Goal: Task Accomplishment & Management: Use online tool/utility

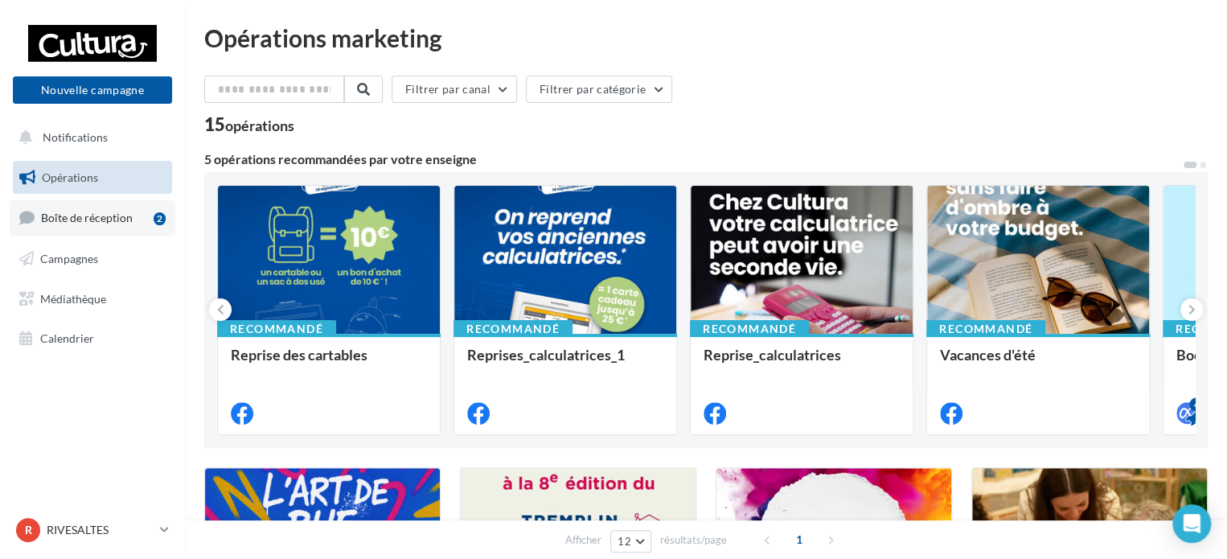
click at [101, 212] on span "Boîte de réception" at bounding box center [87, 218] width 92 height 14
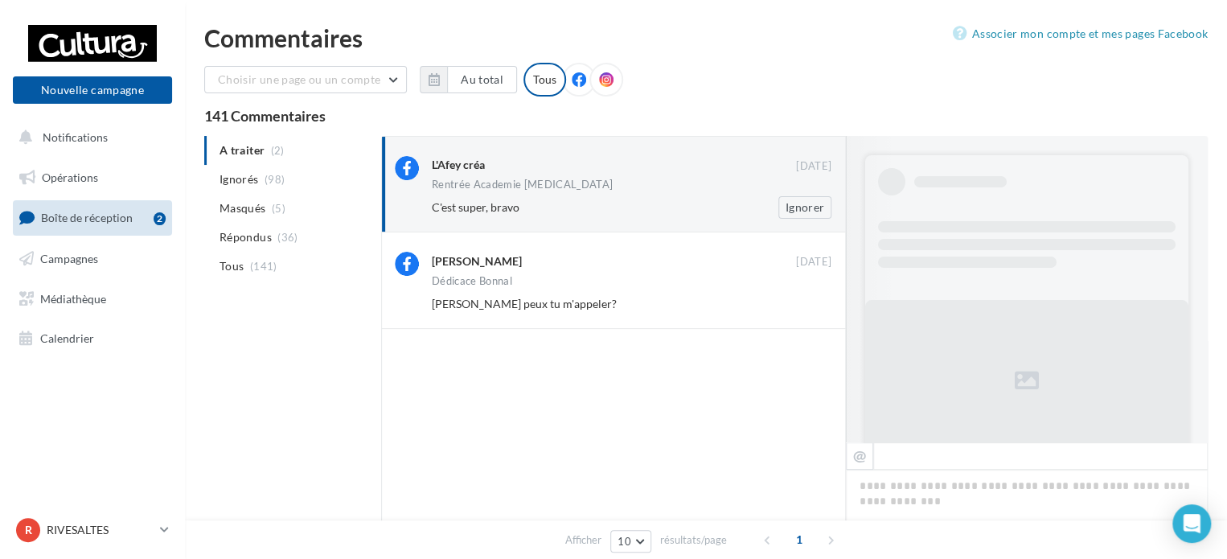
click at [464, 173] on div "L'Afey créa" at bounding box center [614, 166] width 364 height 20
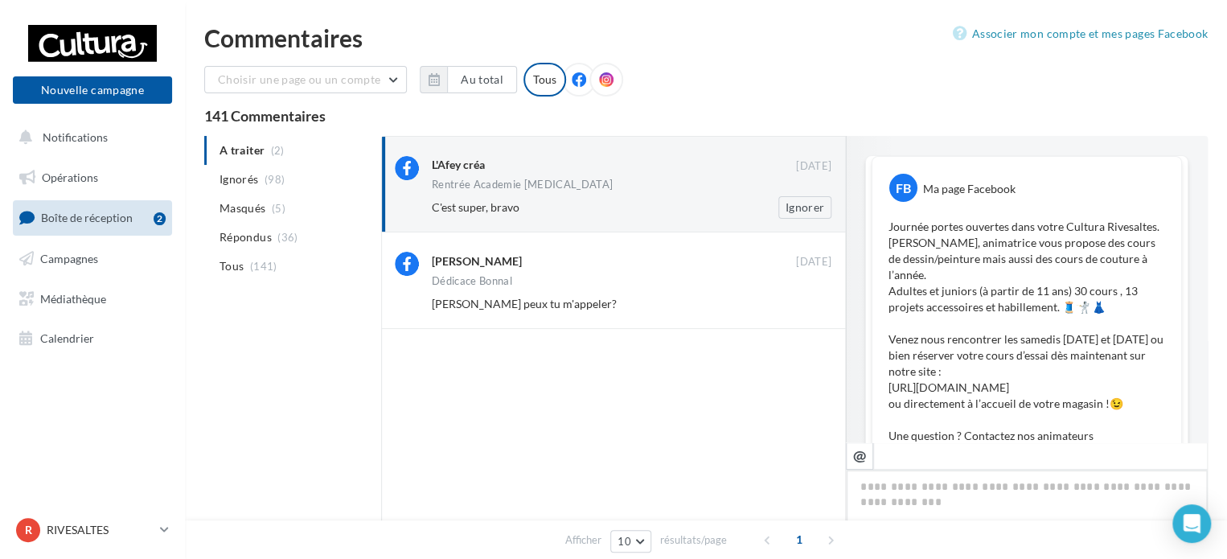
scroll to position [506, 0]
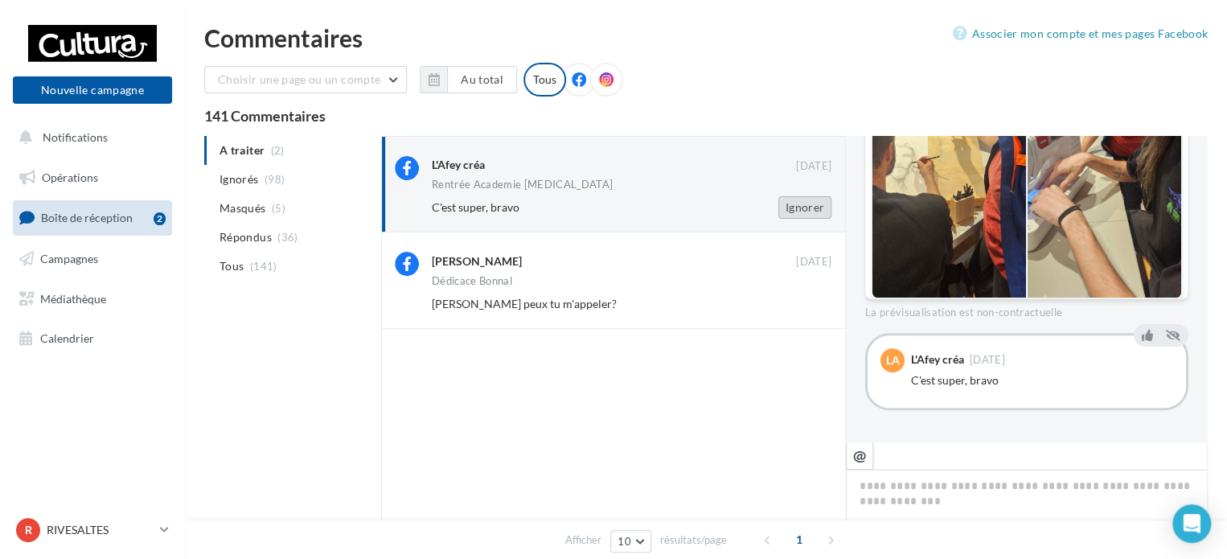
click at [791, 205] on button "Ignorer" at bounding box center [805, 207] width 53 height 23
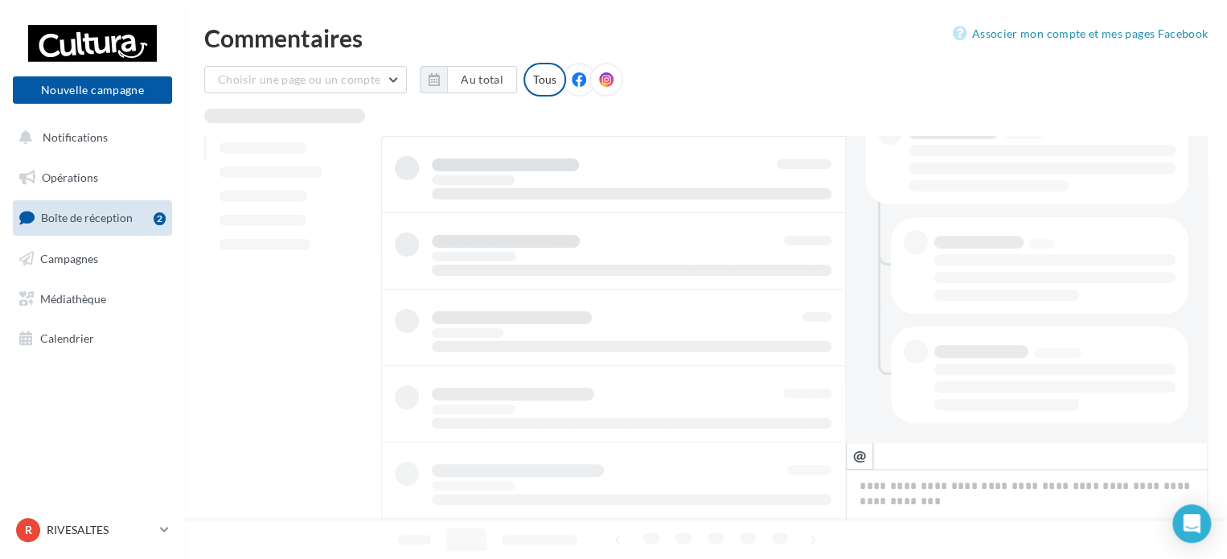
scroll to position [365, 0]
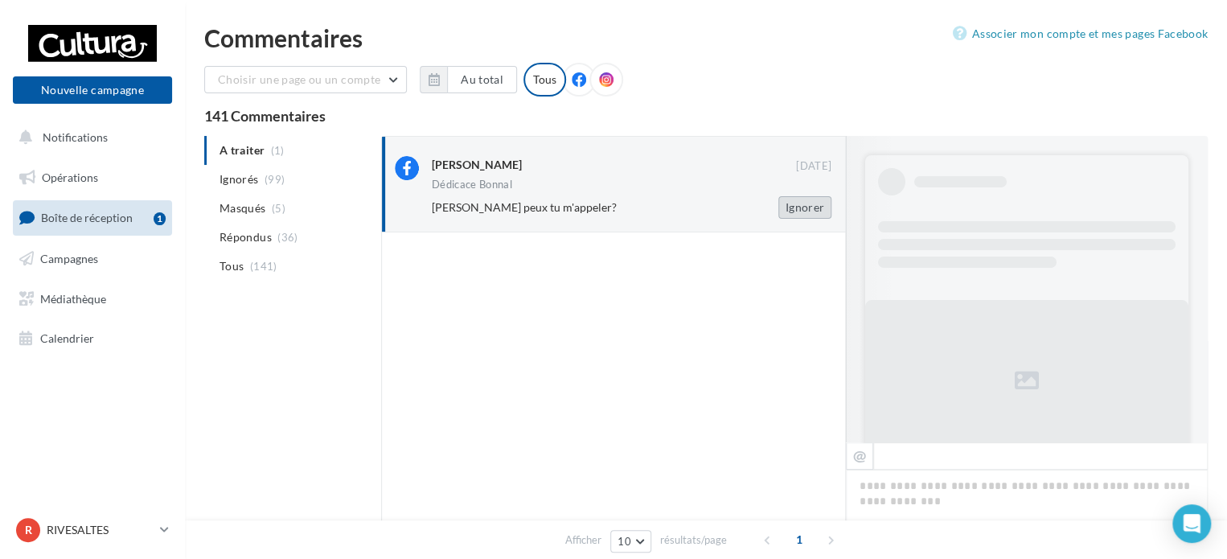
click at [791, 209] on button "Ignorer" at bounding box center [805, 207] width 53 height 23
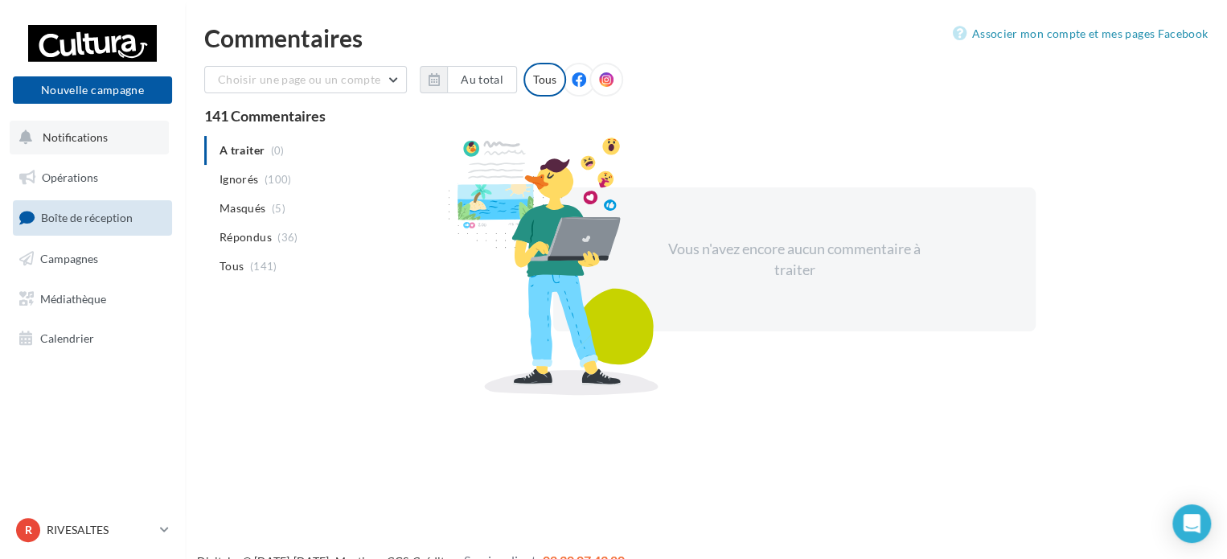
click at [81, 149] on button "Notifications" at bounding box center [89, 138] width 159 height 34
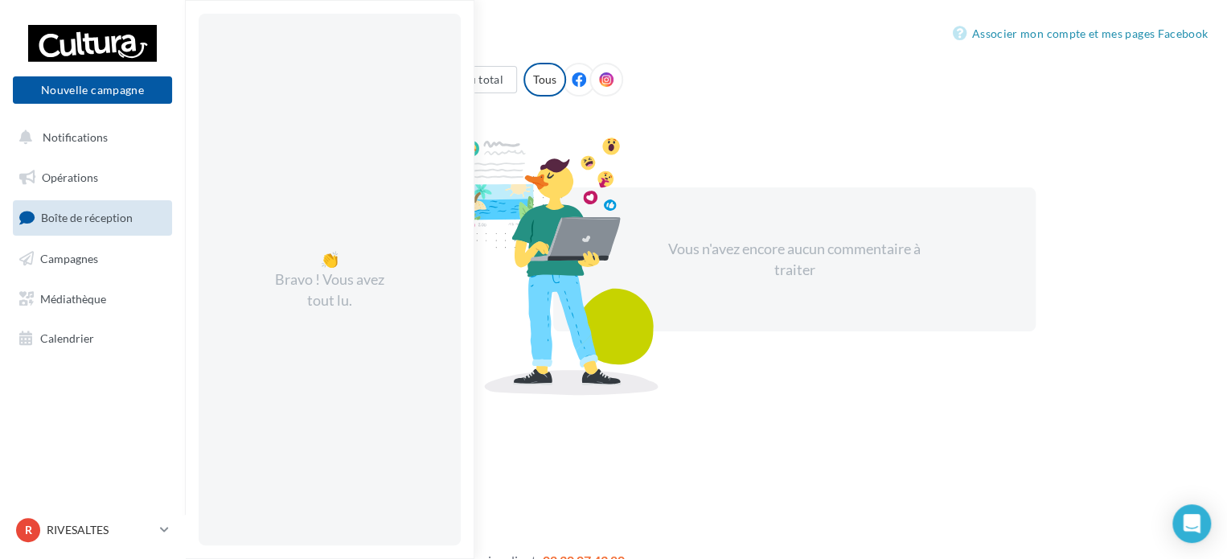
click at [782, 101] on div "Choisir une page ou un compte Cultura Rivesaltes (Rivesaltes) leplongeoir_cultu…" at bounding box center [706, 86] width 1004 height 47
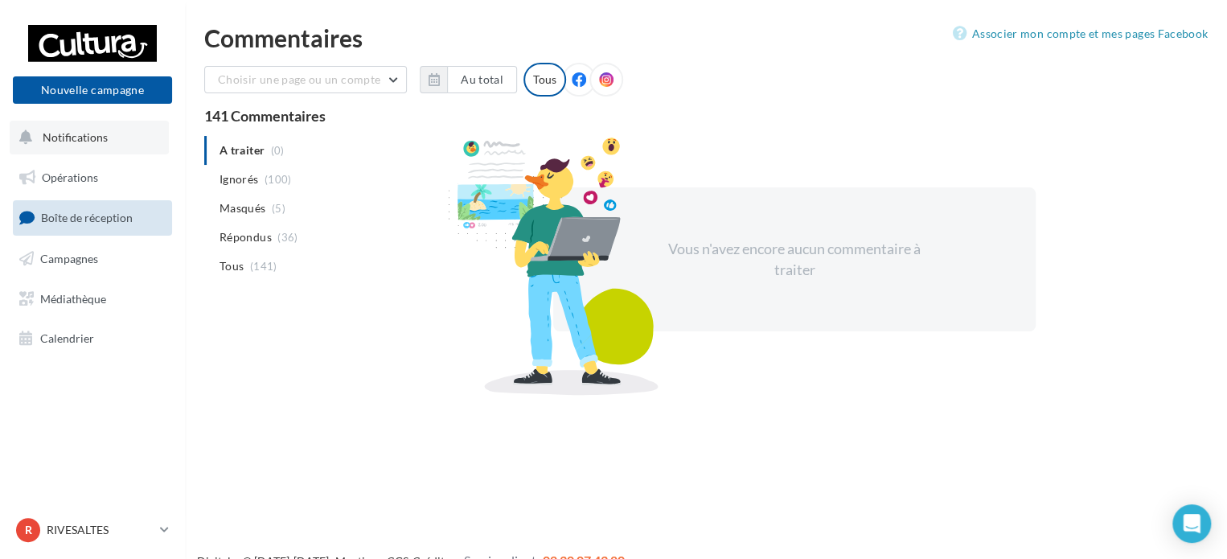
click at [92, 138] on span "Notifications" at bounding box center [75, 137] width 65 height 14
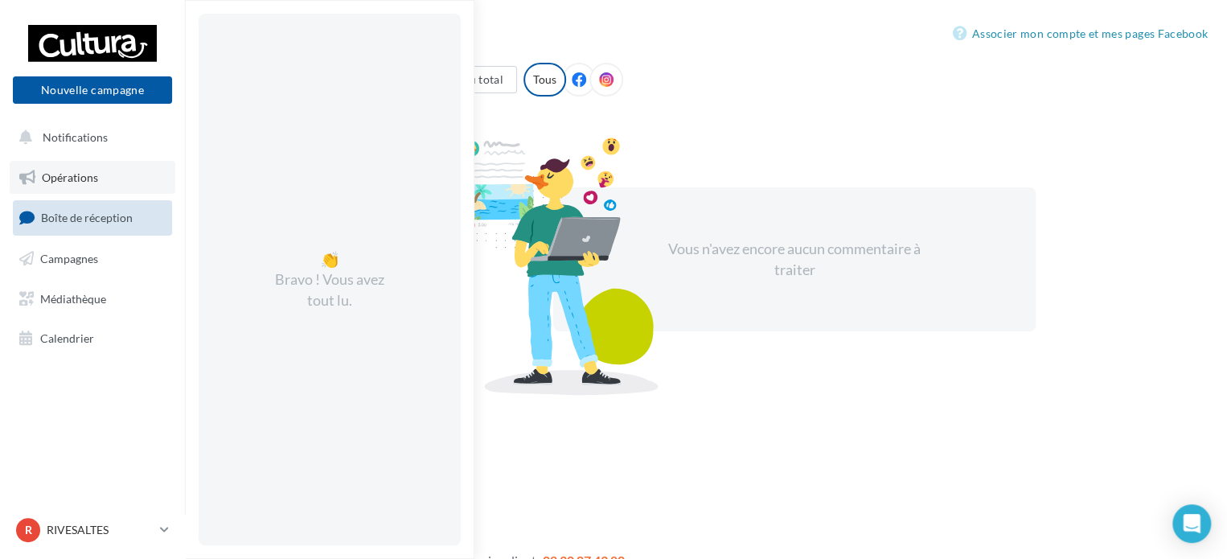
click at [96, 183] on span "Opérations" at bounding box center [70, 177] width 56 height 14
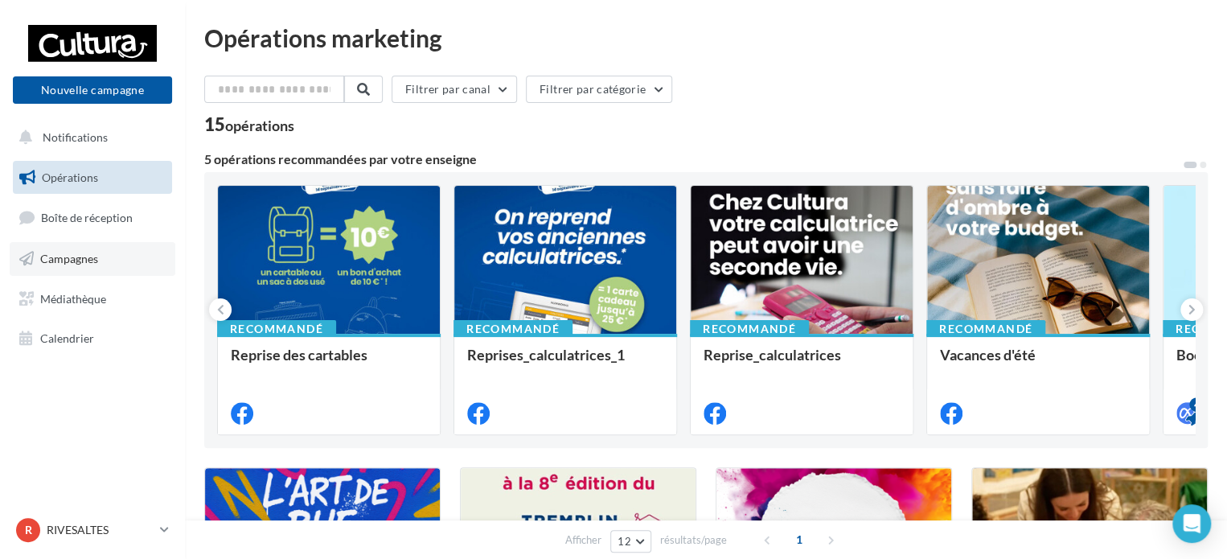
click at [96, 242] on link "Campagnes" at bounding box center [93, 259] width 166 height 34
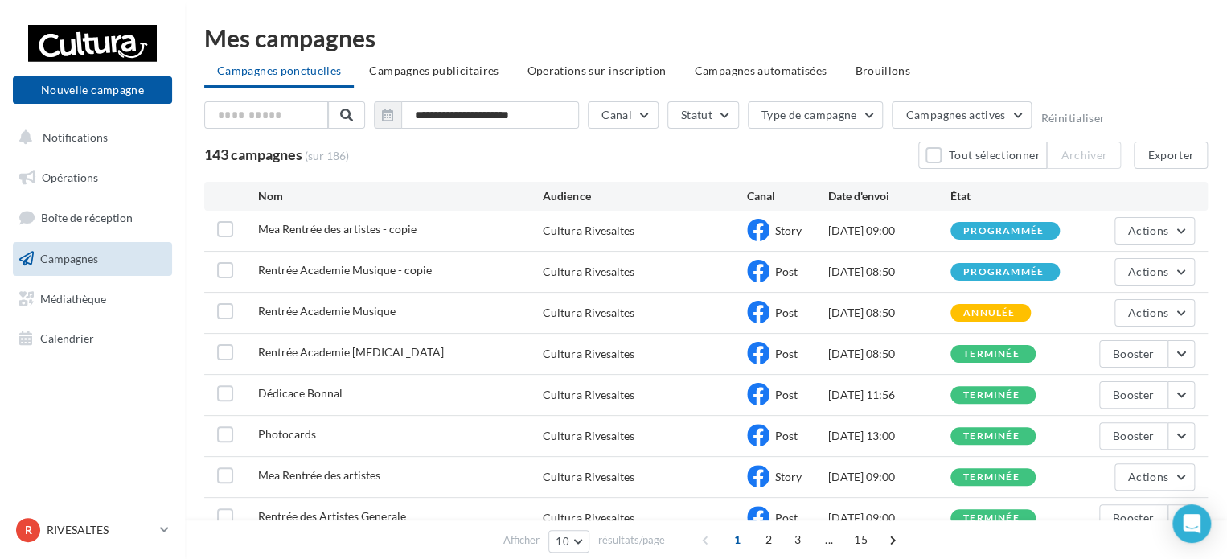
click at [780, 232] on span "Story" at bounding box center [788, 231] width 27 height 14
click at [825, 240] on div "Story" at bounding box center [787, 231] width 81 height 24
click at [883, 60] on li "Brouillons" at bounding box center [882, 70] width 81 height 29
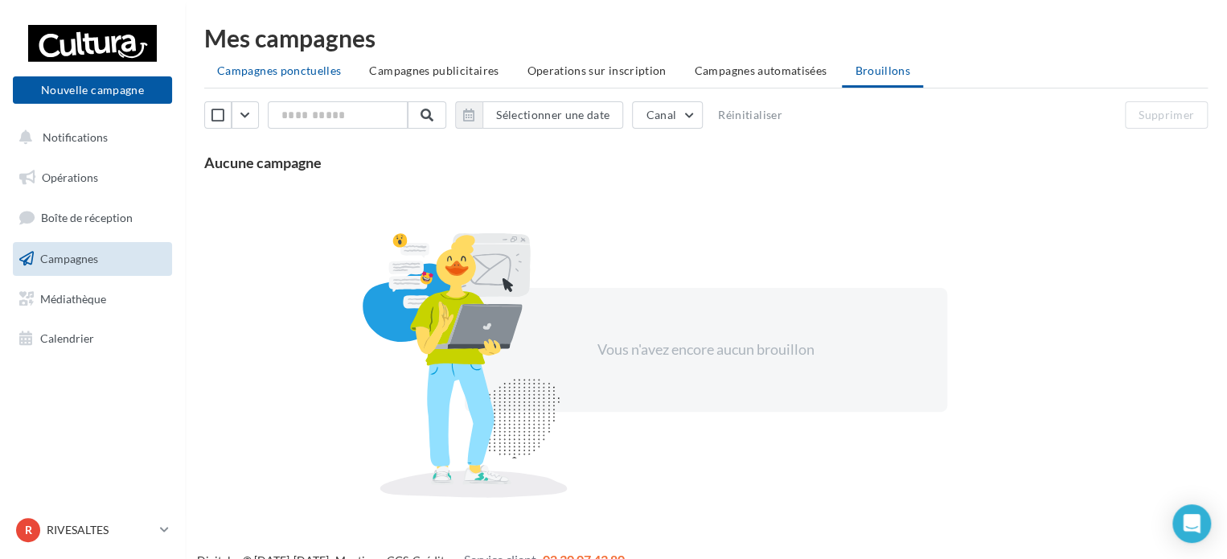
click at [291, 75] on span "Campagnes ponctuelles" at bounding box center [279, 71] width 124 height 14
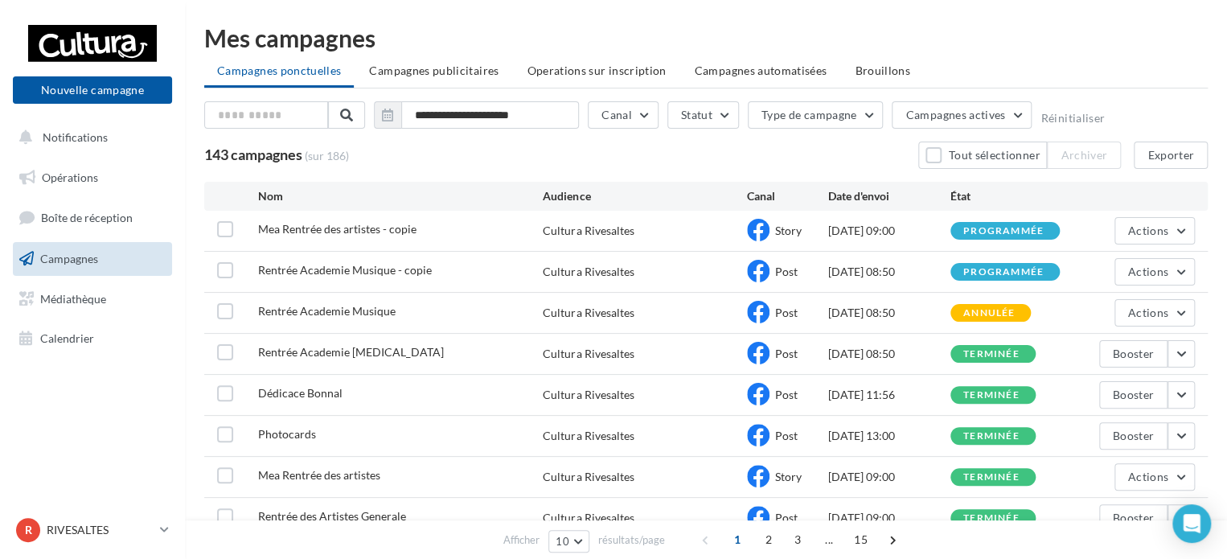
click at [810, 144] on div "143 campagnes (sur 186) Tout sélectionner Archiver Exporter" at bounding box center [706, 155] width 1004 height 27
click at [864, 67] on span "Brouillons" at bounding box center [882, 71] width 55 height 14
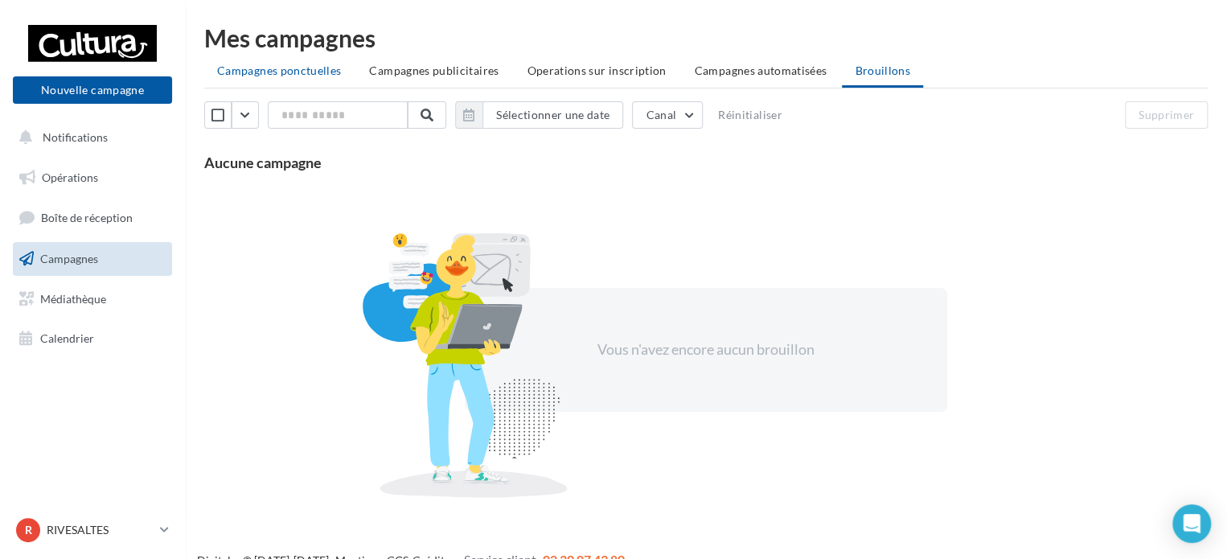
click at [310, 68] on span "Campagnes ponctuelles" at bounding box center [279, 71] width 124 height 14
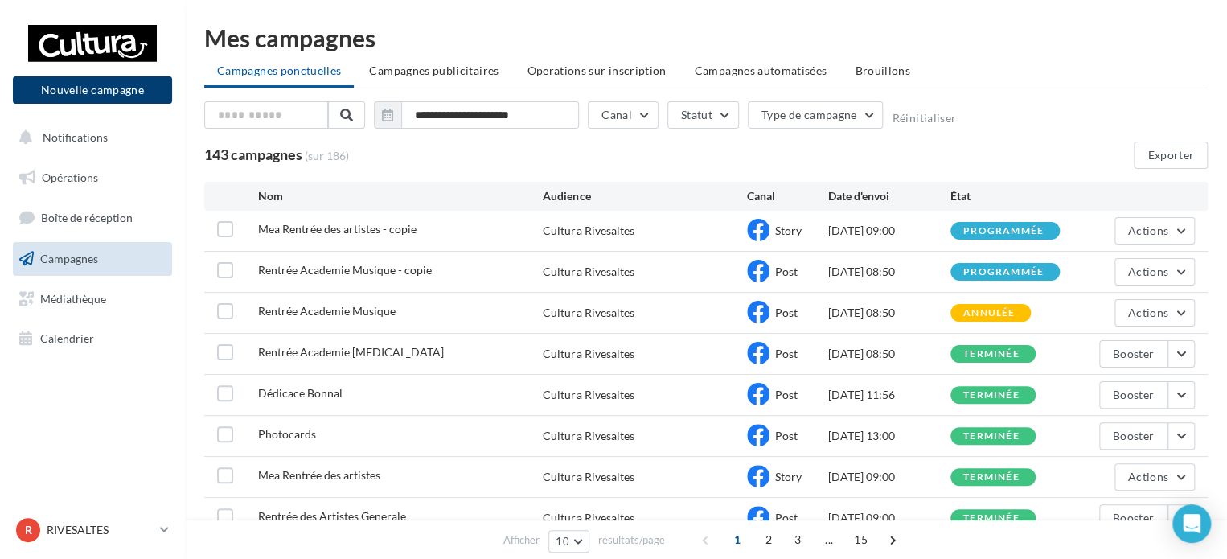
click at [131, 92] on button "Nouvelle campagne" at bounding box center [92, 89] width 159 height 27
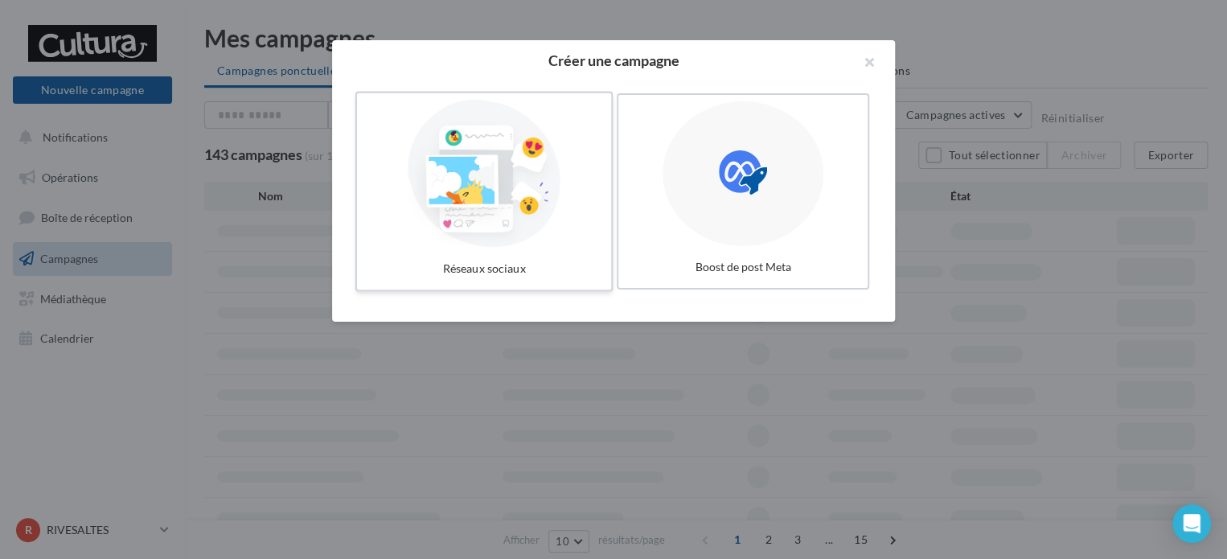
click at [520, 192] on div at bounding box center [484, 174] width 241 height 148
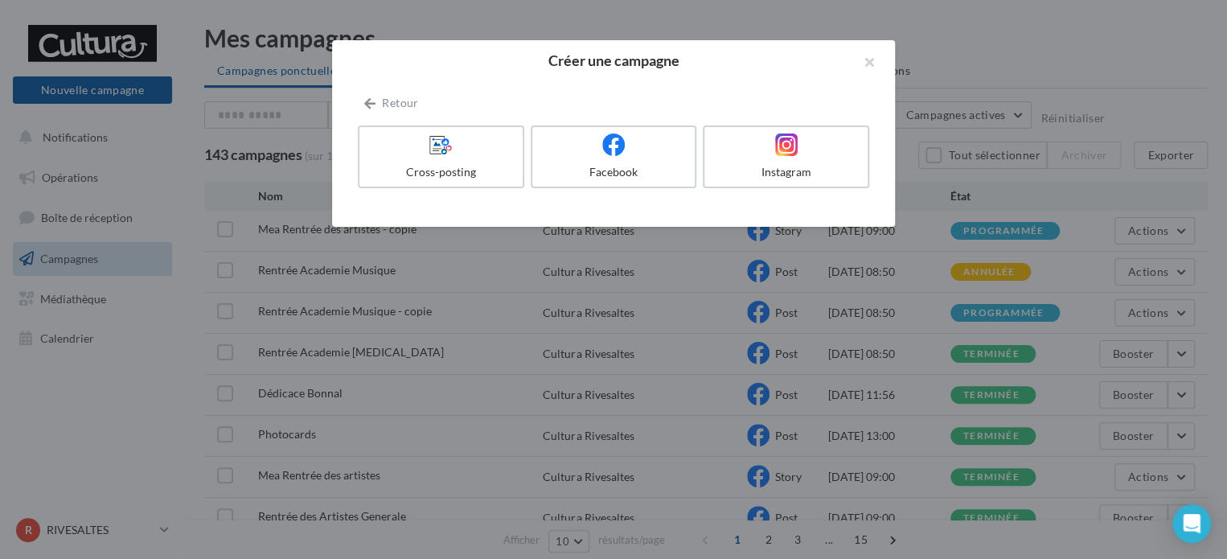
drag, startPoint x: 573, startPoint y: 146, endPoint x: 538, endPoint y: 212, distance: 73.8
click at [538, 212] on div "Retour Cross-posting Facebook Instagram" at bounding box center [613, 153] width 563 height 146
click at [599, 166] on div "Facebook" at bounding box center [613, 172] width 153 height 16
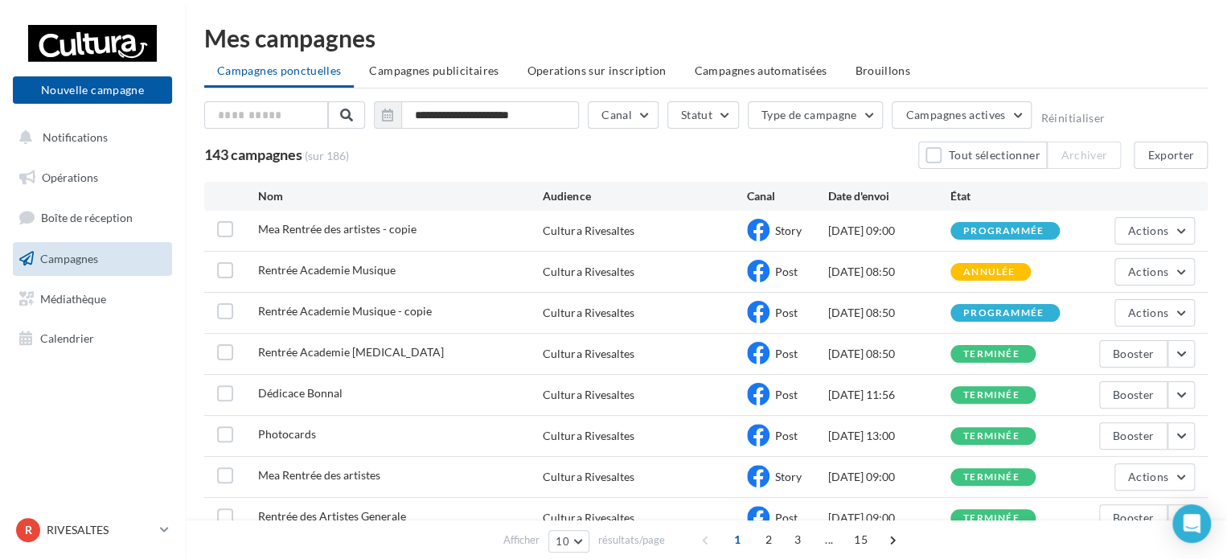
click at [599, 156] on div "Facebook" at bounding box center [613, 148] width 153 height 16
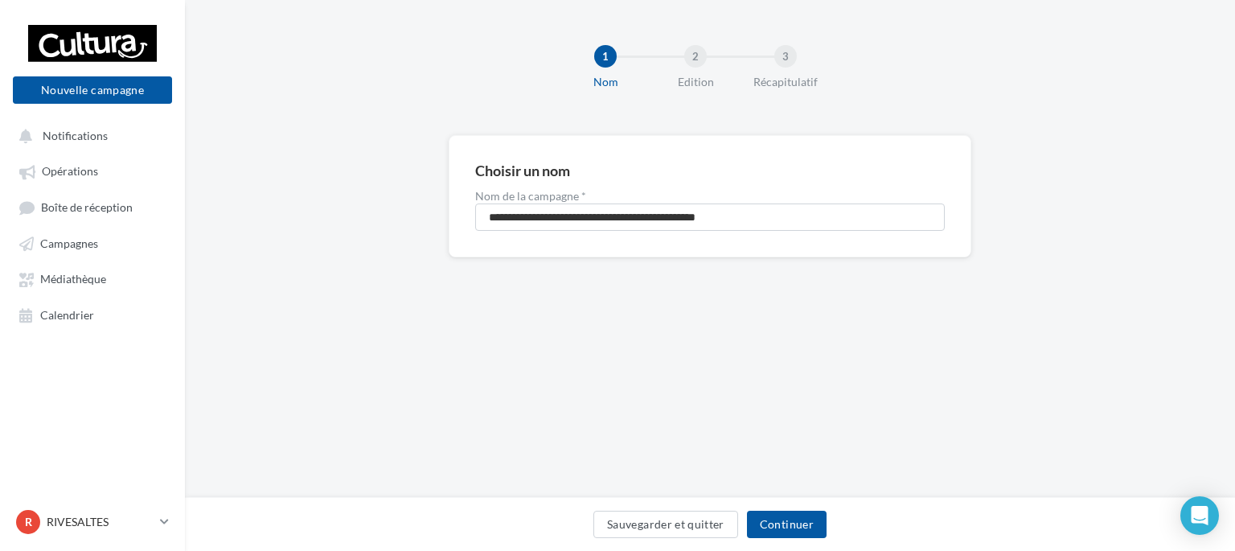
click at [750, 355] on div "**********" at bounding box center [710, 249] width 1050 height 498
